Goal: Transaction & Acquisition: Subscribe to service/newsletter

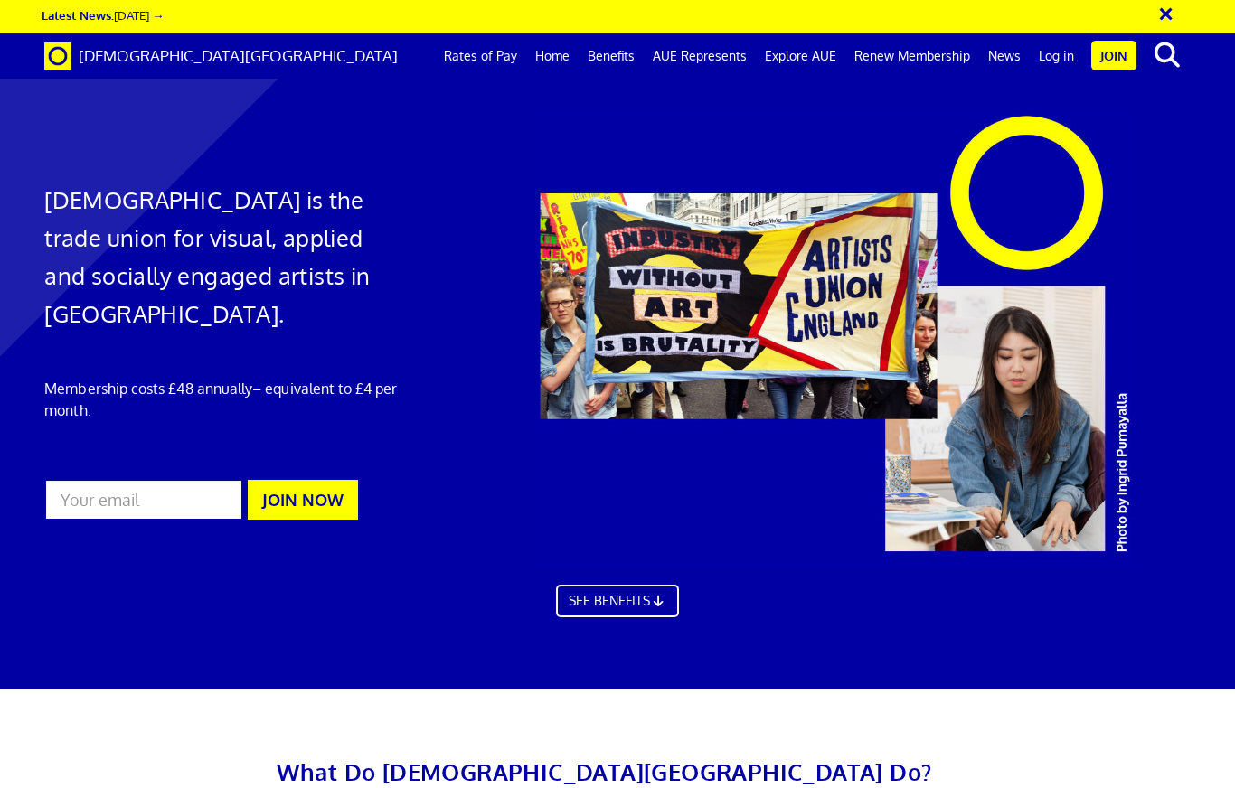
scroll to position [0, 7]
click at [624, 53] on link "Benefits" at bounding box center [611, 55] width 65 height 45
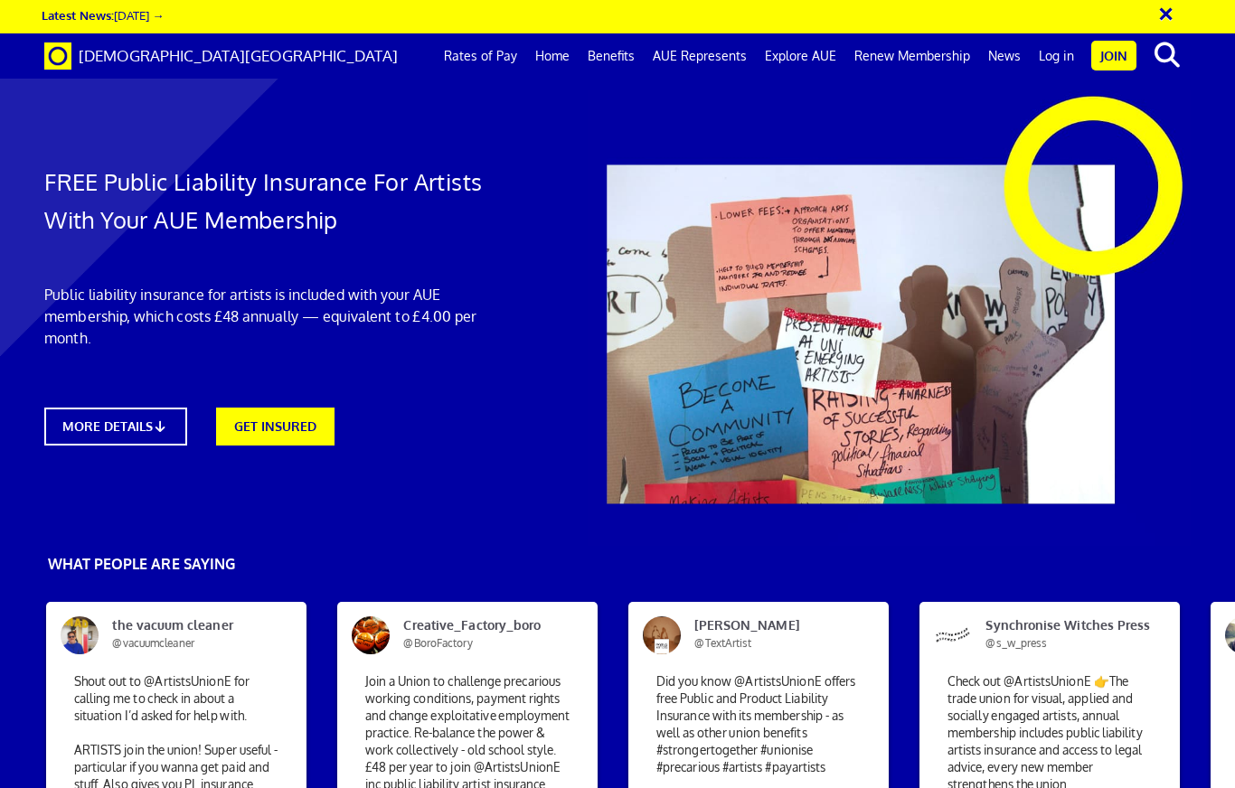
scroll to position [0, 7]
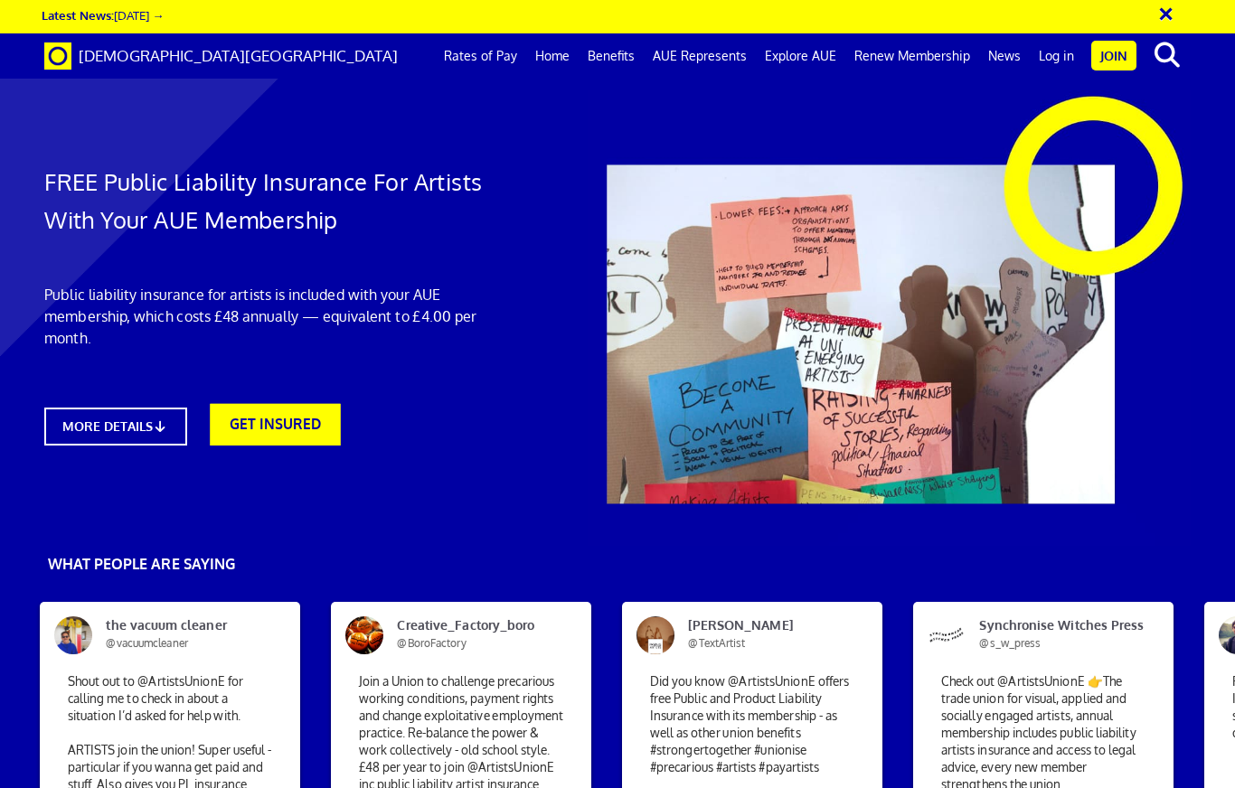
click at [271, 433] on link "GET INSURED" at bounding box center [275, 425] width 130 height 42
click at [116, 436] on link "MORE DETAILS" at bounding box center [115, 427] width 156 height 42
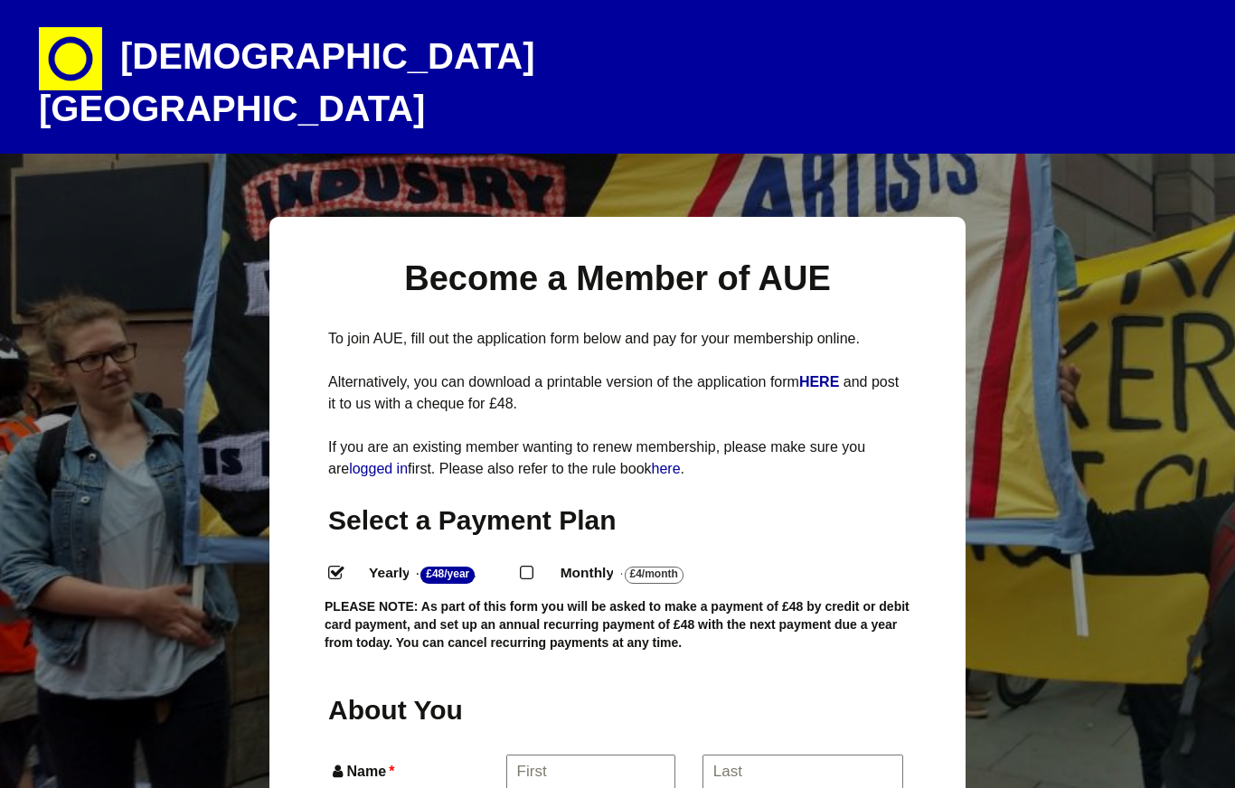
select select
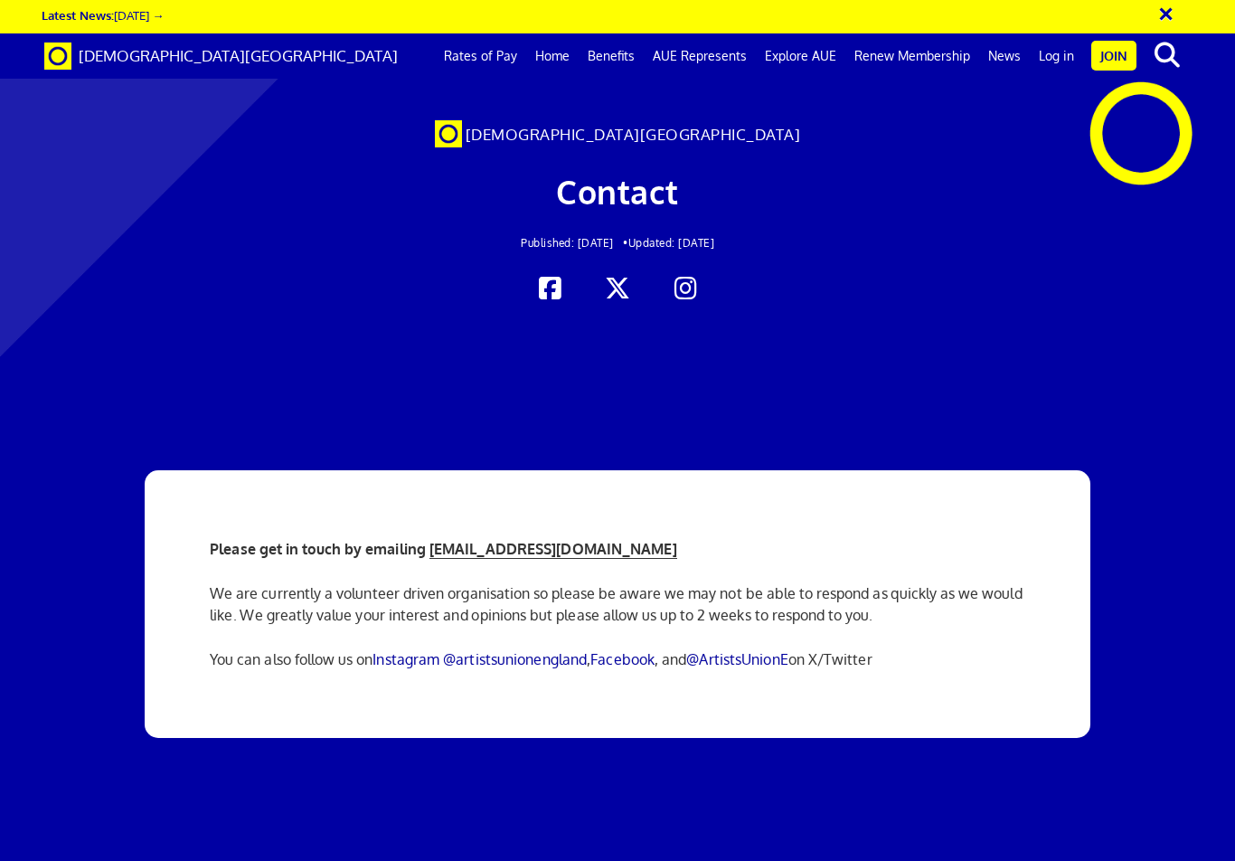
scroll to position [28, 0]
